Goal: Check status

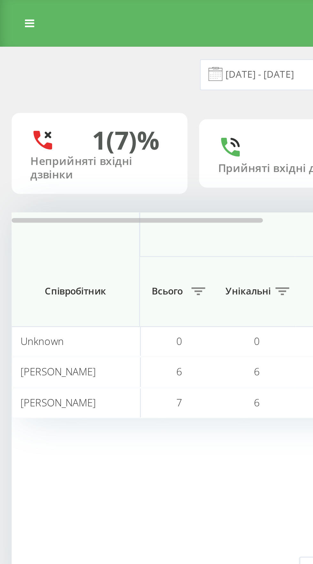
click at [106, 231] on div "1 - 3 з 3 1" at bounding box center [138, 230] width 266 height 25
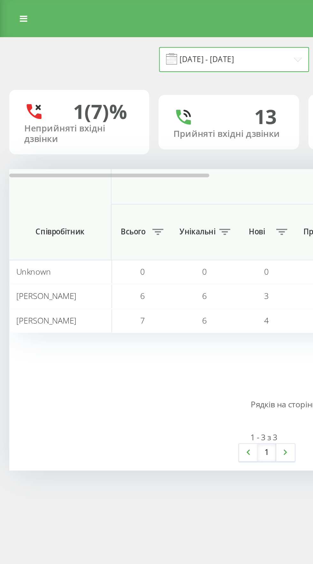
click at [134, 32] on input "20.08.2025 - 20.08.2025" at bounding box center [120, 30] width 77 height 12
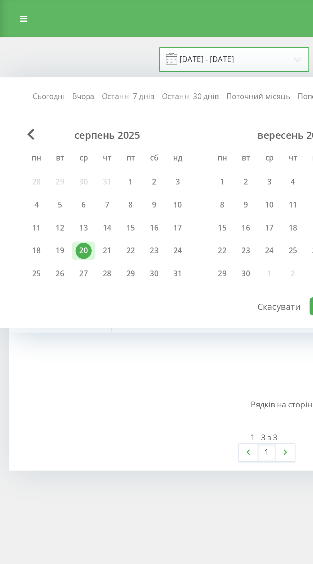
click at [127, 32] on input "20.08.2025 - 20.08.2025" at bounding box center [120, 30] width 77 height 12
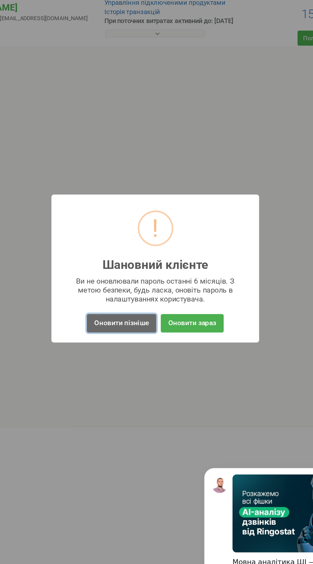
click at [135, 320] on button "Оновити пізніше" at bounding box center [135, 317] width 44 height 12
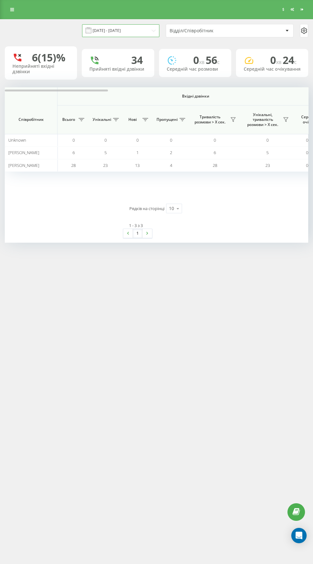
click at [128, 27] on input "17.08.2023 - 17.08.2023" at bounding box center [120, 30] width 77 height 12
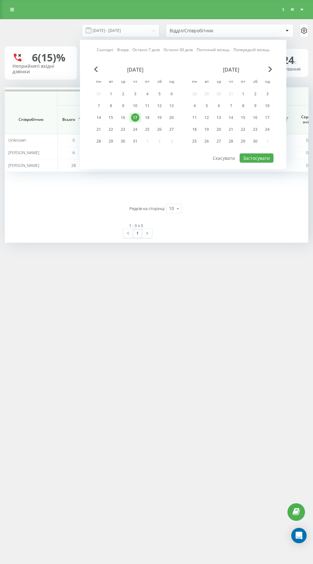
click at [110, 50] on link "Сьогодні" at bounding box center [105, 50] width 17 height 6
click at [258, 157] on button "Застосувати" at bounding box center [257, 157] width 34 height 9
type input "21.08.2025 - 21.08.2025"
